Goal: Navigation & Orientation: Find specific page/section

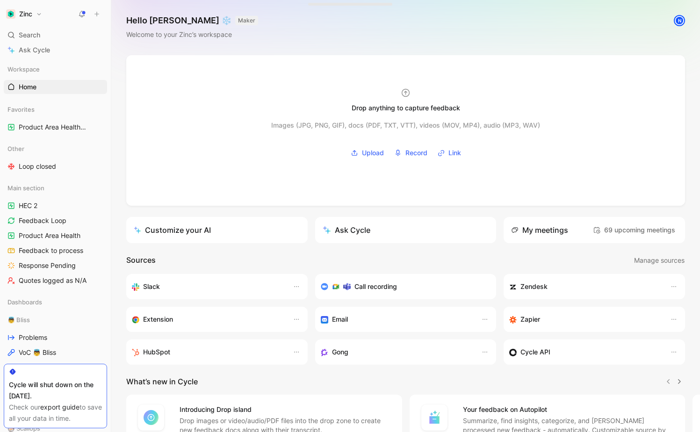
click at [91, 386] on div "Cycle will shut down on the [DATE]." at bounding box center [55, 390] width 93 height 22
click at [71, 126] on span "Product Area Health Main section" at bounding box center [51, 127] width 64 height 10
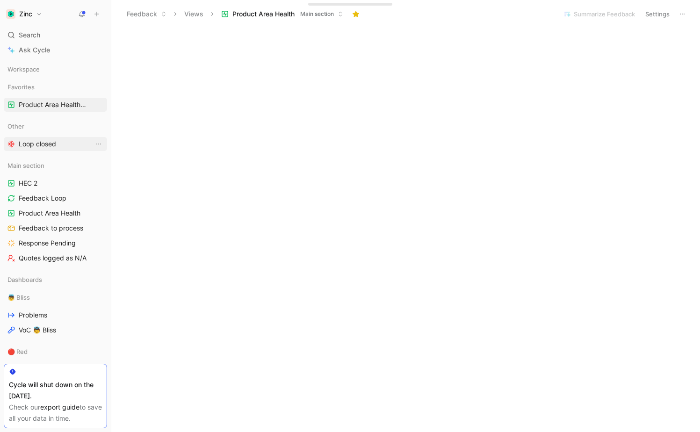
click at [52, 140] on span "Loop closed" at bounding box center [37, 143] width 37 height 9
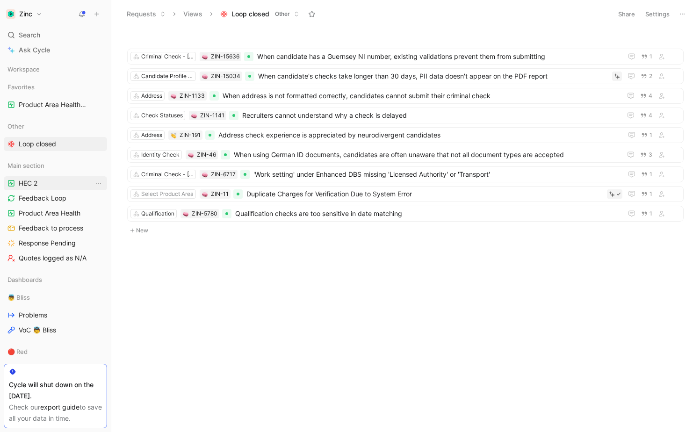
click at [58, 186] on link "HEC 2" at bounding box center [55, 183] width 103 height 14
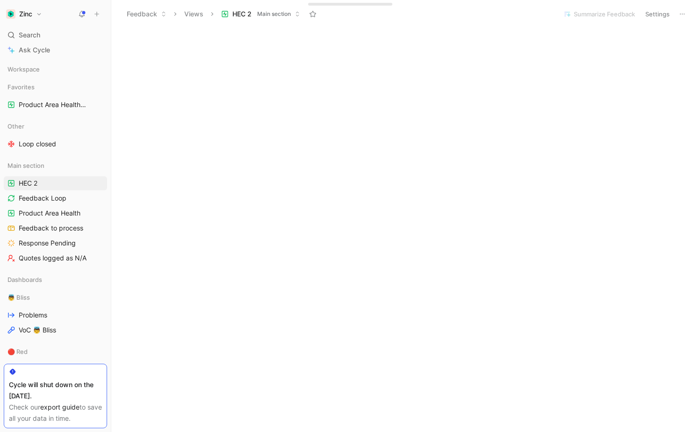
scroll to position [216, 0]
click at [55, 201] on span "Feedback Loop" at bounding box center [43, 198] width 48 height 9
click at [63, 217] on span "Product Area Health" at bounding box center [50, 213] width 62 height 9
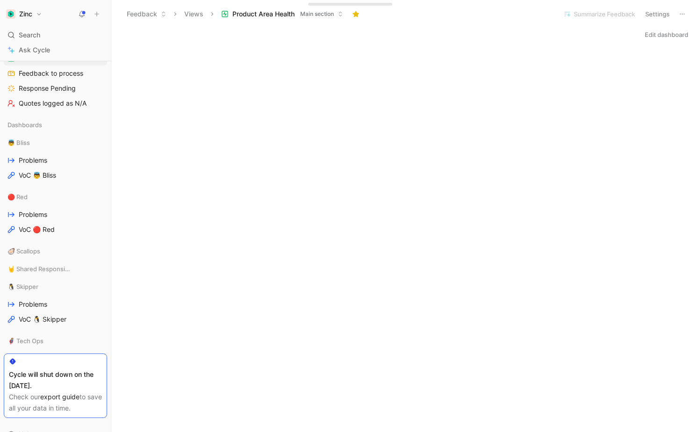
scroll to position [156, 0]
click at [76, 170] on link "VoC 👼 Bliss" at bounding box center [55, 174] width 103 height 14
click at [50, 233] on span "VoC 🔴 Red" at bounding box center [37, 228] width 36 height 9
